Goal: Information Seeking & Learning: Learn about a topic

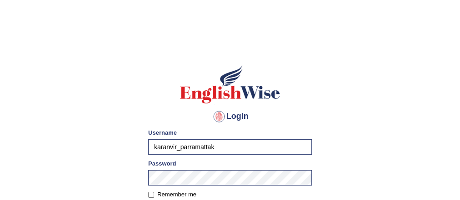
type input "karanvir_parramatta"
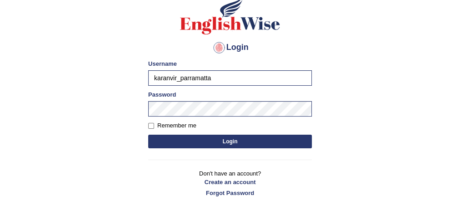
click at [220, 144] on button "Login" at bounding box center [229, 142] width 163 height 14
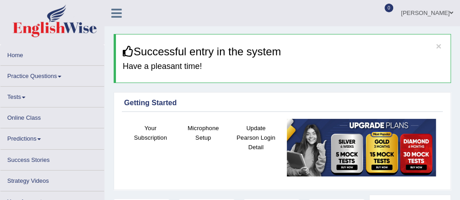
click at [34, 72] on link "Practice Questions" at bounding box center [52, 75] width 104 height 18
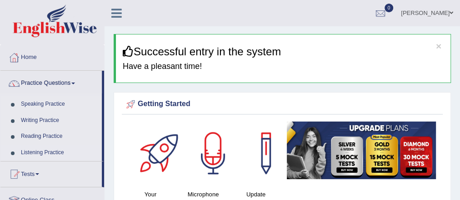
click at [45, 150] on link "Listening Practice" at bounding box center [59, 153] width 85 height 16
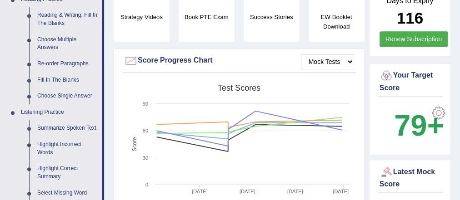
scroll to position [299, 0]
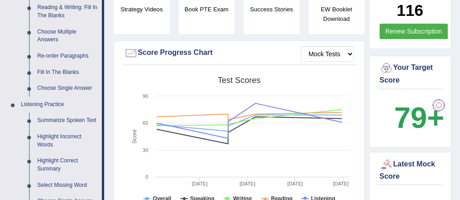
click at [56, 120] on link "Summarize Spoken Text" at bounding box center [67, 121] width 69 height 16
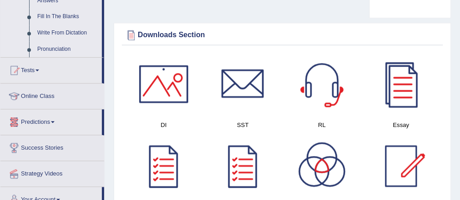
scroll to position [598, 0]
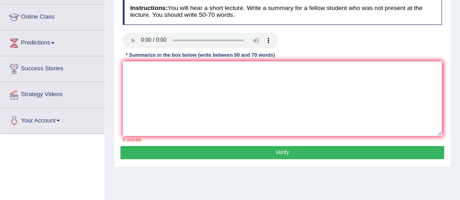
scroll to position [119, 0]
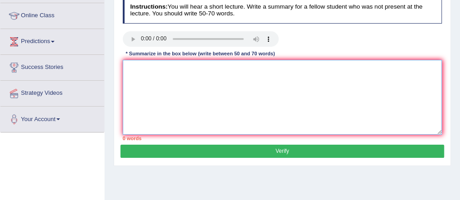
click at [141, 89] on textarea at bounding box center [282, 97] width 319 height 75
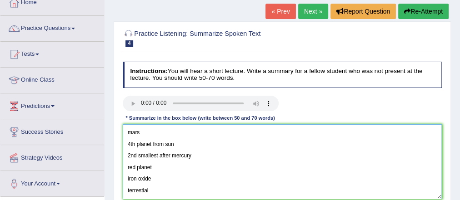
scroll to position [53, 0]
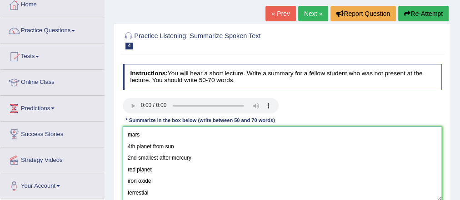
click at [126, 134] on textarea "mars 4th planet from sun 2nd smallest after mercury red planet iron oxide terre…" at bounding box center [282, 164] width 319 height 75
paste textarea "The speaker provided a comprehensive overview of [main topic], highlighting sev…"
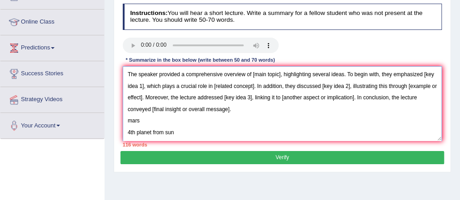
scroll to position [114, 0]
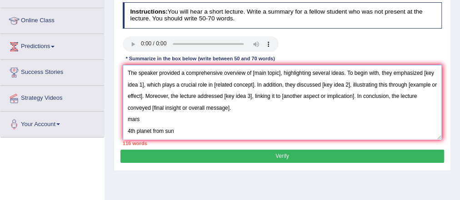
drag, startPoint x: 279, startPoint y: 72, endPoint x: 253, endPoint y: 70, distance: 25.9
click at [253, 70] on textarea "The speaker provided a comprehensive overview of [main topic], highlighting sev…" at bounding box center [282, 102] width 319 height 75
drag, startPoint x: 411, startPoint y: 73, endPoint x: 132, endPoint y: 82, distance: 278.5
click at [132, 82] on textarea "The speaker provided a comprehensive overview of mars, highlighting several ide…" at bounding box center [282, 102] width 319 height 75
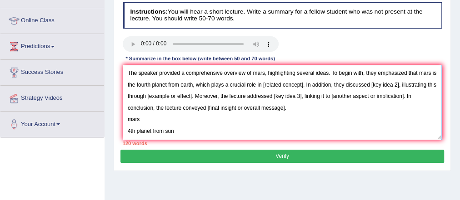
click at [310, 85] on textarea "The speaker provided a comprehensive overview of mars, highlighting several ide…" at bounding box center [282, 102] width 319 height 75
drag, startPoint x: 310, startPoint y: 85, endPoint x: 200, endPoint y: 81, distance: 110.0
click at [200, 81] on textarea "The speaker provided a comprehensive overview of mars, highlighting several ide…" at bounding box center [282, 102] width 319 height 75
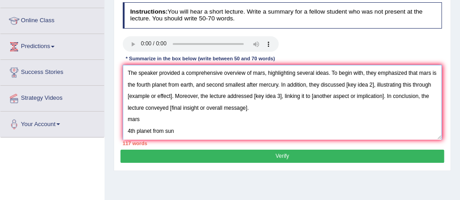
drag, startPoint x: 379, startPoint y: 84, endPoint x: 351, endPoint y: 80, distance: 28.1
click at [351, 80] on textarea "The speaker provided a comprehensive overview of mars, highlighting several ide…" at bounding box center [282, 102] width 319 height 75
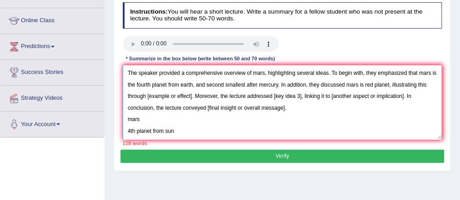
drag, startPoint x: 203, startPoint y: 96, endPoint x: 156, endPoint y: 91, distance: 46.6
click at [156, 91] on textarea "The speaker provided a comprehensive overview of mars, highlighting several ide…" at bounding box center [282, 102] width 319 height 75
drag, startPoint x: 321, startPoint y: 97, endPoint x: 292, endPoint y: 94, distance: 28.7
click at [292, 94] on textarea "The speaker provided a comprehensive overview of mars, highlighting several ide…" at bounding box center [282, 102] width 319 height 75
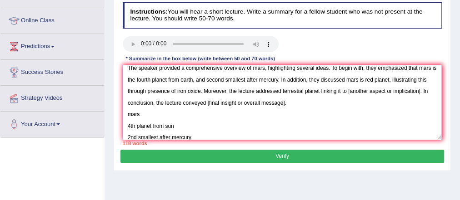
scroll to position [5, 0]
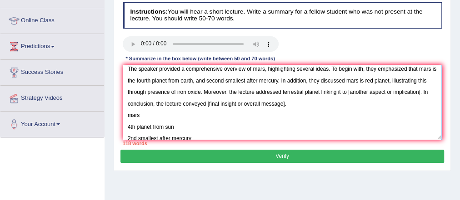
drag, startPoint x: 357, startPoint y: 91, endPoint x: 430, endPoint y: 94, distance: 72.7
click at [430, 94] on textarea "The speaker provided a comprehensive overview of mars, highlighting several ide…" at bounding box center [282, 102] width 319 height 75
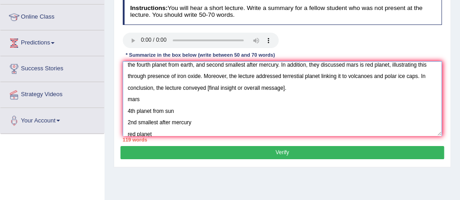
scroll to position [0, 0]
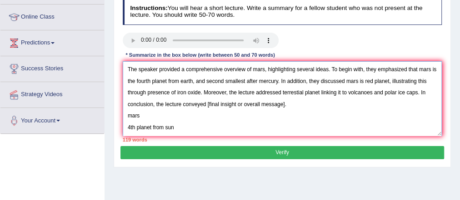
drag, startPoint x: 305, startPoint y: 102, endPoint x: 212, endPoint y: 99, distance: 93.2
click at [212, 99] on textarea "The speaker provided a comprehensive overview of mars, highlighting several ide…" at bounding box center [282, 98] width 319 height 75
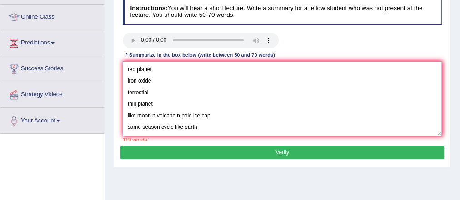
scroll to position [177, 0]
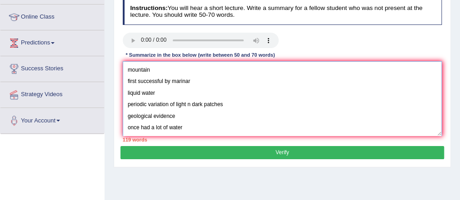
drag, startPoint x: 126, startPoint y: 111, endPoint x: 183, endPoint y: 142, distance: 64.4
click at [183, 142] on div "Instructions: You will hear a short lecture. Write a summary for a fellow stude…" at bounding box center [281, 70] width 323 height 151
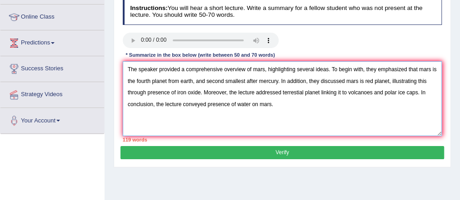
scroll to position [0, 0]
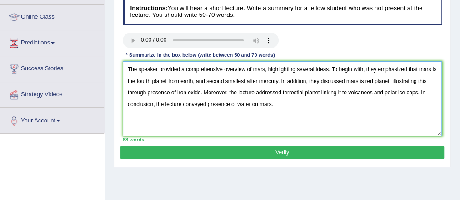
click at [205, 102] on textarea "The speaker provided a comprehensive overview of mars, highlighting several ide…" at bounding box center [282, 98] width 319 height 75
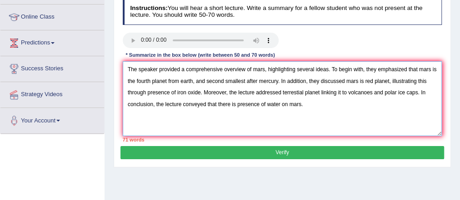
click at [292, 106] on textarea "The speaker provided a comprehensive overview of mars, highlighting several ide…" at bounding box center [282, 98] width 319 height 75
click at [422, 72] on textarea "The speaker provided a comprehensive overview of mars, highlighting several ide…" at bounding box center [282, 98] width 319 height 75
click at [182, 81] on textarea "The speaker provided a comprehensive overview of mars, highlighting several ide…" at bounding box center [282, 98] width 319 height 75
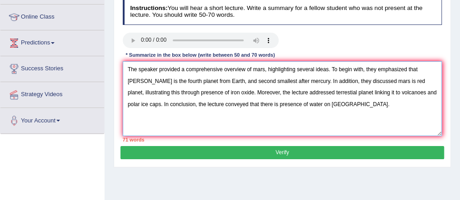
click at [262, 79] on textarea "The speaker provided a comprehensive overview of mars, highlighting several ide…" at bounding box center [282, 98] width 319 height 75
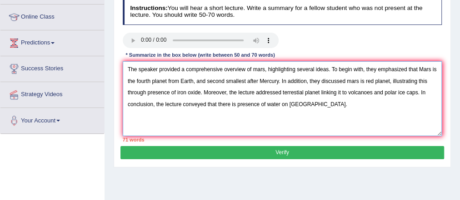
click at [210, 71] on textarea "The speaker provided a comprehensive overview of mars, highlighting several ide…" at bounding box center [282, 98] width 319 height 75
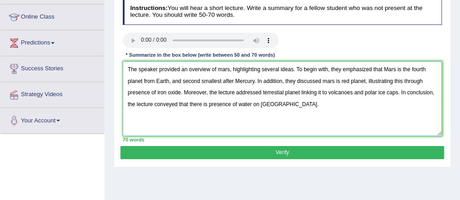
click at [222, 68] on textarea "The speaker provided an overview of mars, highlighting several ideas. To begin …" at bounding box center [282, 98] width 319 height 75
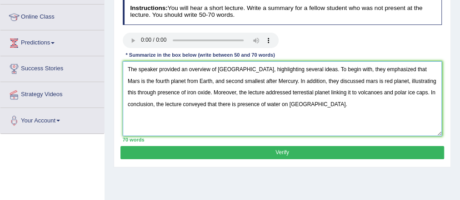
click at [252, 97] on textarea "The speaker provided an overview of Mars, highlighting several ideas. To begin …" at bounding box center [282, 98] width 319 height 75
click at [326, 80] on textarea "The speaker provided an overview of Mars, highlighting several ideas. To begin …" at bounding box center [282, 98] width 319 height 75
click at [327, 94] on textarea "The speaker provided an overview of Mars, highlighting several ideas. To begin …" at bounding box center [282, 98] width 319 height 75
click at [346, 94] on textarea "The speaker provided an overview of Mars, highlighting several ideas. To begin …" at bounding box center [282, 98] width 319 height 75
click at [289, 82] on textarea "The speaker provided an overview of Mars, highlighting several ideas. To begin …" at bounding box center [282, 98] width 319 height 75
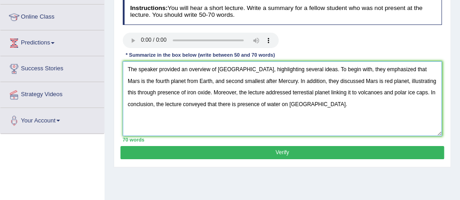
click at [289, 82] on textarea "The speaker provided an overview of Mars, highlighting several ideas. To begin …" at bounding box center [282, 98] width 319 height 75
click at [293, 97] on textarea "The speaker provided an overview of Mars, highlighting several ideas. To begin …" at bounding box center [282, 98] width 319 height 75
click at [306, 79] on textarea "The speaker provided an overview of Mars, highlighting several ideas. To begin …" at bounding box center [282, 98] width 319 height 75
type textarea "The speaker provided an overview of Mars, highlighting several ideas. To begin …"
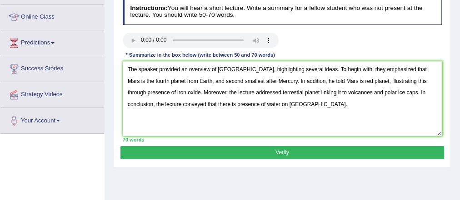
click at [264, 155] on button "Verify" at bounding box center [281, 152] width 323 height 13
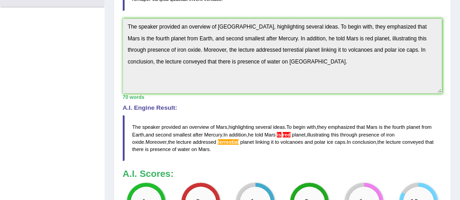
scroll to position [314, 0]
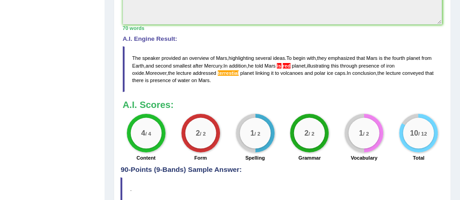
click at [307, 87] on blockquote "The speaker provided an overview of Mars , highlighting several ideas . To begi…" at bounding box center [282, 69] width 319 height 46
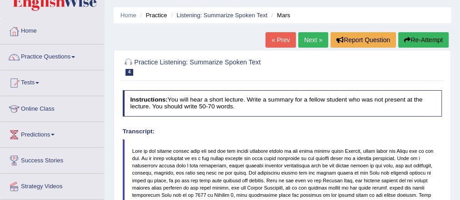
scroll to position [5, 0]
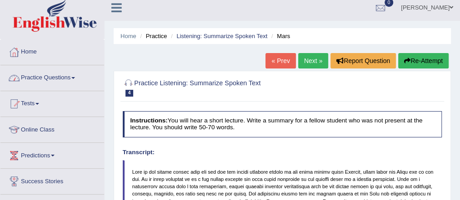
click at [62, 80] on link "Practice Questions" at bounding box center [52, 76] width 104 height 23
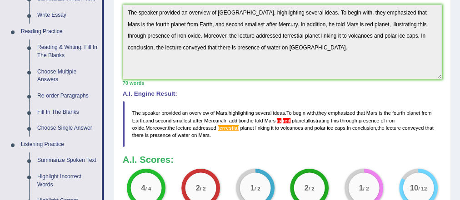
scroll to position [272, 0]
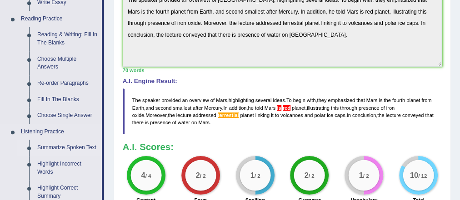
click at [62, 145] on link "Summarize Spoken Text" at bounding box center [67, 148] width 69 height 16
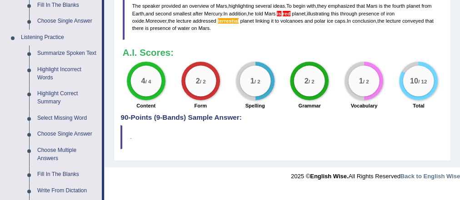
scroll to position [535, 0]
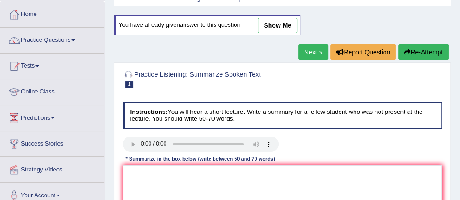
scroll to position [38, 0]
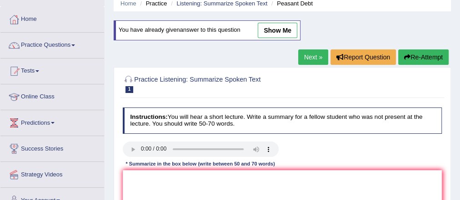
click at [274, 33] on link "show me" at bounding box center [277, 30] width 40 height 15
type textarea "The speaker provided a comprehensive overview of suicide cases by farmers. To b…"
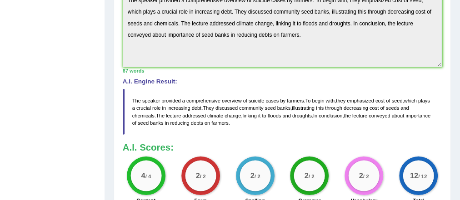
scroll to position [0, 0]
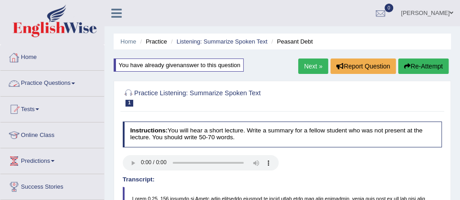
click at [68, 82] on link "Practice Questions" at bounding box center [52, 82] width 104 height 23
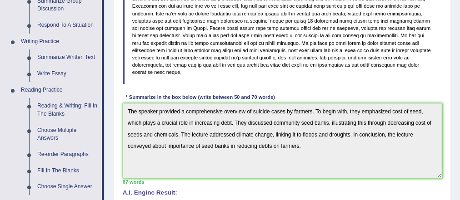
scroll to position [389, 0]
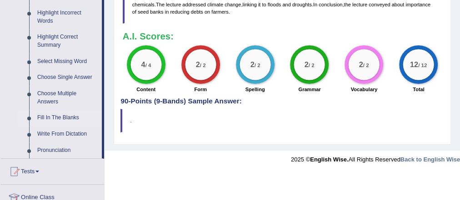
click at [56, 116] on link "Fill In The Blanks" at bounding box center [67, 118] width 69 height 16
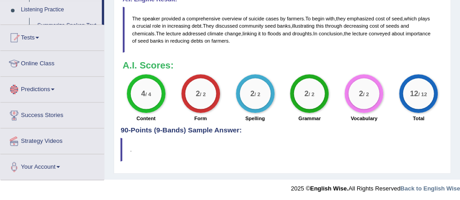
scroll to position [446, 0]
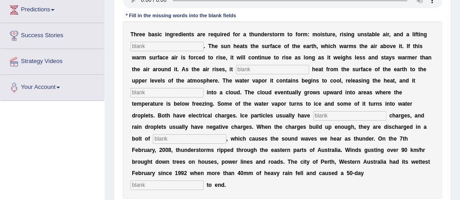
click at [153, 43] on input "text" at bounding box center [166, 46] width 73 height 9
type input "mec"
click at [262, 67] on input "text" at bounding box center [272, 69] width 73 height 9
type input "tra"
click at [193, 89] on input "text" at bounding box center [166, 92] width 73 height 9
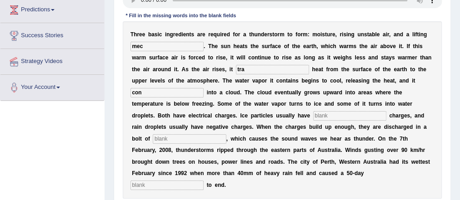
type input "con"
click at [347, 115] on input "text" at bounding box center [349, 115] width 73 height 9
type input "po"
click at [190, 136] on input "text" at bounding box center [189, 138] width 73 height 9
type input "lig"
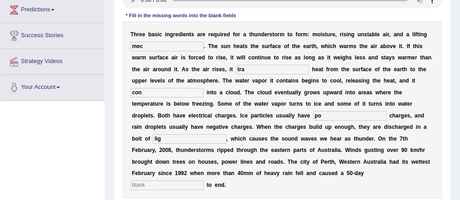
click at [191, 188] on input "text" at bounding box center [166, 185] width 73 height 9
type input "dr"
click at [100, 124] on div "Toggle navigation Home Practice Questions Speaking Practice Read Aloud Repeat S…" at bounding box center [230, 85] width 460 height 472
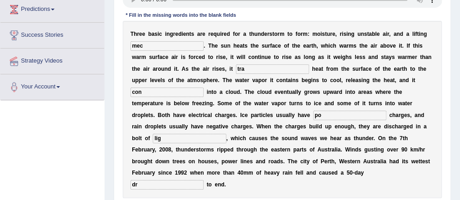
scroll to position [152, 0]
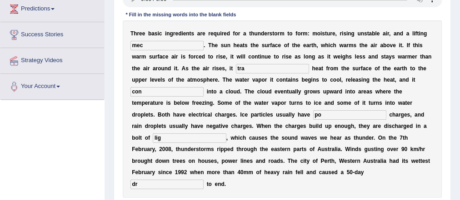
click at [149, 44] on input "mec" at bounding box center [166, 45] width 73 height 9
type input "mechanism"
click at [230, 66] on b "i" at bounding box center [229, 68] width 1 height 6
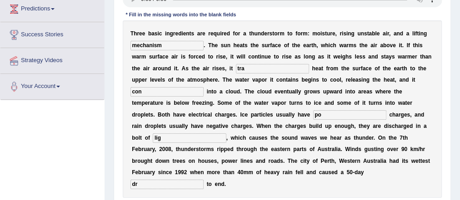
click at [266, 72] on input "tra" at bounding box center [272, 68] width 73 height 9
type input "transfers"
click at [173, 89] on input "con" at bounding box center [166, 91] width 73 height 9
type input "condenses"
click at [331, 115] on input "po" at bounding box center [349, 114] width 73 height 9
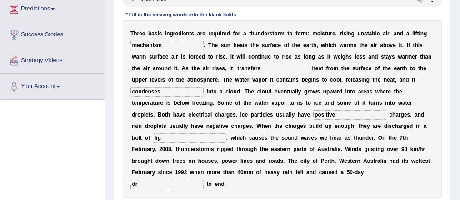
type input "positive"
click at [184, 134] on input "lig" at bounding box center [189, 138] width 73 height 9
type input "lightning"
click at [160, 185] on input "dr" at bounding box center [166, 184] width 73 height 9
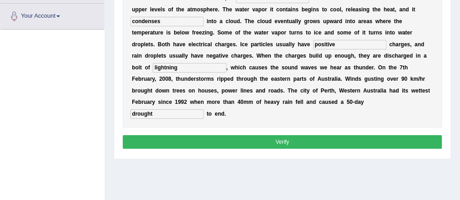
scroll to position [226, 0]
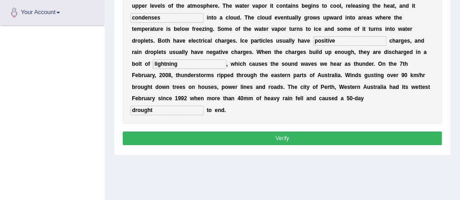
type input "drought"
click at [258, 141] on button "Verify" at bounding box center [282, 138] width 319 height 13
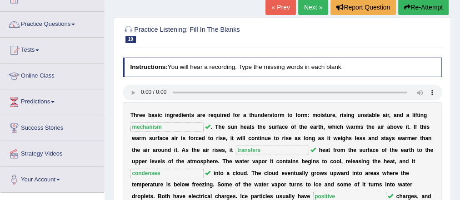
scroll to position [0, 0]
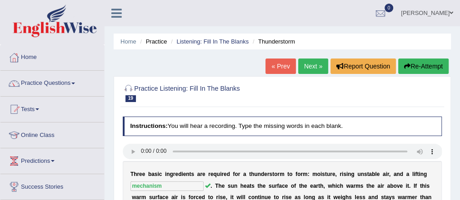
click at [317, 66] on link "Next »" at bounding box center [313, 66] width 30 height 15
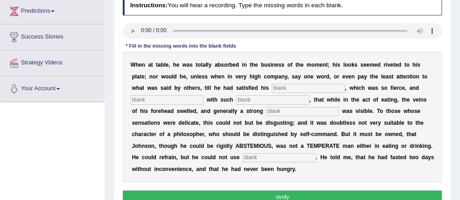
scroll to position [151, 0]
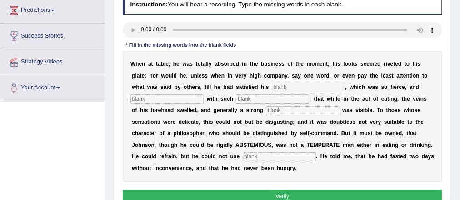
click at [38, 152] on div "Toggle navigation Home Practice Questions Speaking Practice Read Aloud Repeat S…" at bounding box center [230, 85] width 460 height 472
click at [296, 84] on input "text" at bounding box center [308, 87] width 73 height 9
type input "appe"
click at [181, 94] on input "text" at bounding box center [166, 98] width 73 height 9
type input "indulged"
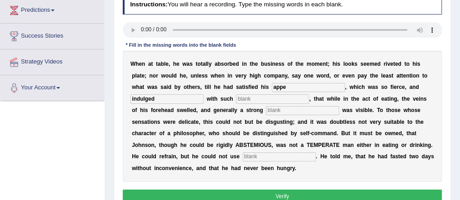
click at [286, 108] on input "text" at bounding box center [302, 110] width 73 height 9
type input "pers"
click at [283, 155] on input "text" at bounding box center [279, 157] width 73 height 9
type input "mod"
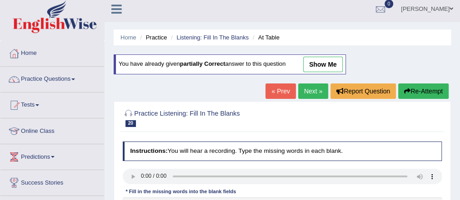
scroll to position [55, 0]
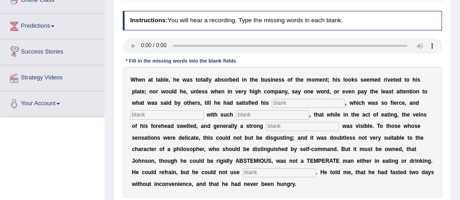
scroll to position [12, 0]
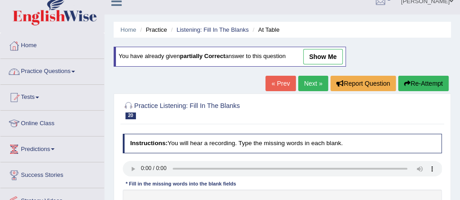
click at [66, 70] on link "Practice Questions" at bounding box center [52, 70] width 104 height 23
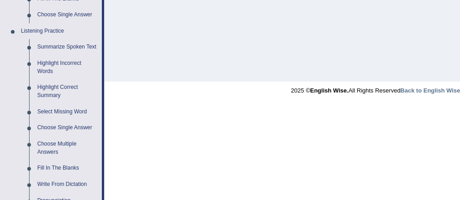
scroll to position [375, 0]
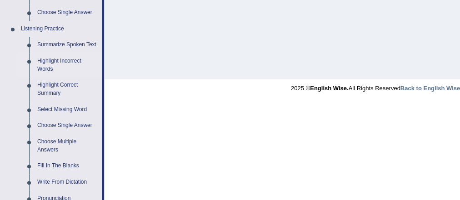
click at [46, 68] on link "Highlight Incorrect Words" at bounding box center [67, 65] width 69 height 24
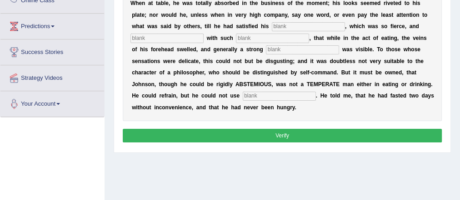
scroll to position [277, 0]
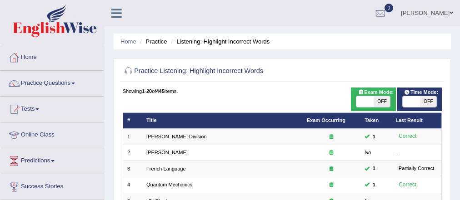
scroll to position [33, 0]
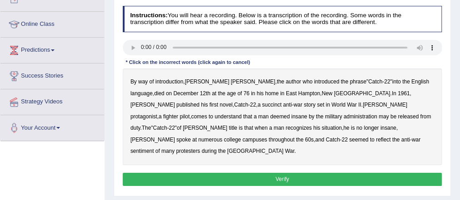
click at [262, 102] on b "succinct" at bounding box center [272, 105] width 20 height 6
click at [343, 116] on b "administration" at bounding box center [360, 117] width 34 height 6
click at [322, 125] on b "situation" at bounding box center [332, 128] width 20 height 6
click at [376, 139] on b "reflect" at bounding box center [383, 140] width 15 height 6
click at [260, 173] on button "Verify" at bounding box center [282, 179] width 319 height 13
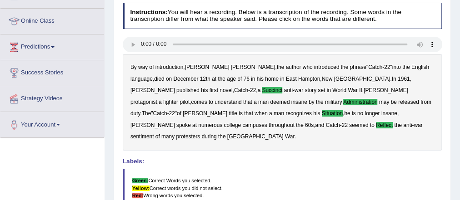
scroll to position [115, 0]
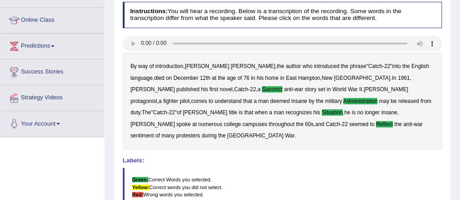
click at [332, 90] on b "World" at bounding box center [339, 89] width 14 height 6
click at [178, 98] on b "fighter" at bounding box center [170, 101] width 15 height 6
click at [199, 86] on b "published" at bounding box center [187, 89] width 23 height 6
click at [178, 98] on b "fighter" at bounding box center [170, 101] width 15 height 6
click at [199, 86] on b "published" at bounding box center [187, 89] width 23 height 6
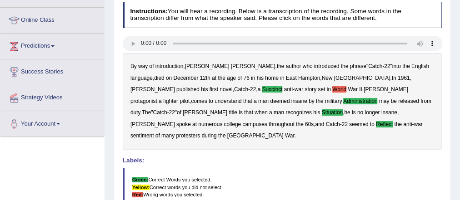
click at [332, 88] on b "World" at bounding box center [339, 89] width 14 height 6
click at [258, 93] on div "By way of introduction , Joseph Heller , the author who introduced the phrase "…" at bounding box center [282, 101] width 319 height 97
click at [157, 98] on b "protagonist" at bounding box center [143, 101] width 27 height 6
click at [207, 98] on b "comes" at bounding box center [199, 101] width 16 height 6
click at [252, 98] on b "that" at bounding box center [247, 101] width 9 height 6
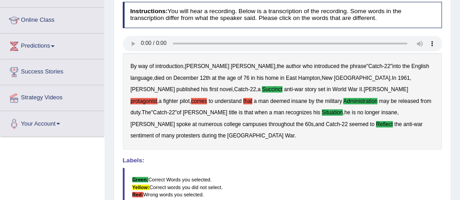
scroll to position [92, 0]
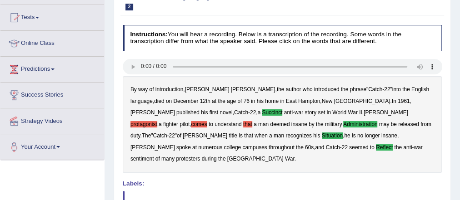
click at [157, 121] on b "protagonist" at bounding box center [143, 124] width 27 height 6
click at [207, 121] on b "comes" at bounding box center [199, 124] width 16 height 6
click at [375, 108] on div "By way of introduction , Joseph Heller , the author who introduced the phrase "…" at bounding box center [282, 124] width 319 height 97
click at [252, 121] on b "that" at bounding box center [247, 124] width 9 height 6
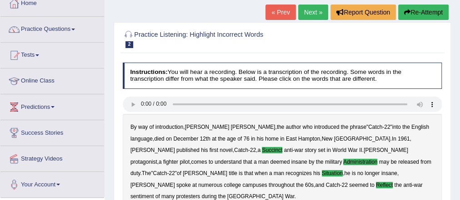
scroll to position [53, 0]
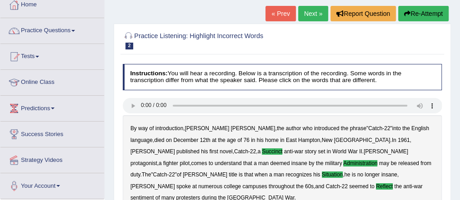
click at [292, 5] on div "Home Practice Listening: Highlight Incorrect Words Joseph Heller « Prev Next » …" at bounding box center [281, 174] width 355 height 454
click at [307, 11] on link "Next »" at bounding box center [313, 13] width 30 height 15
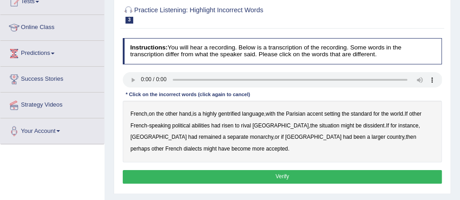
click at [239, 114] on b "gentrified" at bounding box center [229, 114] width 22 height 6
click at [201, 124] on b "abilities" at bounding box center [201, 126] width 18 height 6
click at [363, 123] on b "dissident" at bounding box center [373, 126] width 21 height 6
click at [250, 138] on b "monarchy" at bounding box center [261, 137] width 23 height 6
click at [232, 177] on button "Verify" at bounding box center [282, 176] width 319 height 13
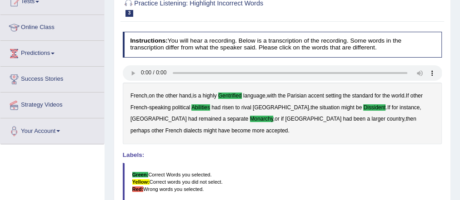
click at [307, 173] on blockquote "Green: Correct Words you selected. Yellow: Correct words you did not select. Re…" at bounding box center [282, 182] width 319 height 39
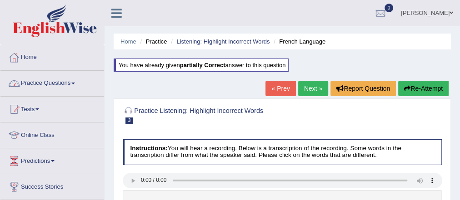
click at [57, 82] on link "Practice Questions" at bounding box center [52, 82] width 104 height 23
